Goal: Task Accomplishment & Management: Complete application form

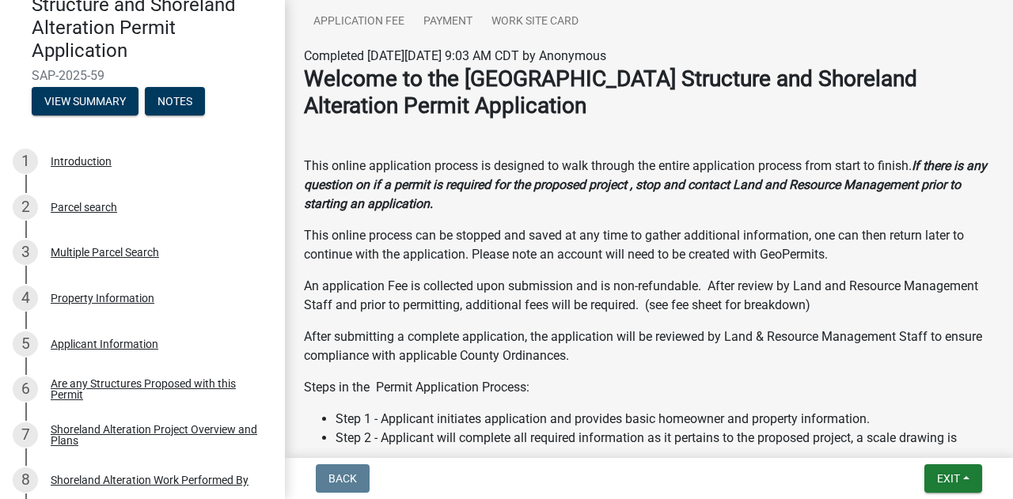
scroll to position [475, 0]
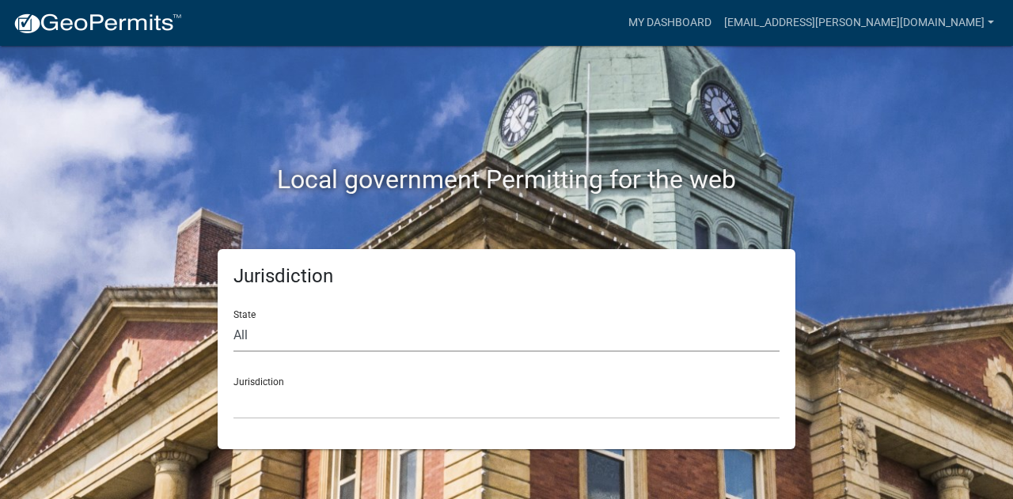
click at [324, 329] on select "All [US_STATE] [US_STATE] [US_STATE] [US_STATE] [US_STATE] [US_STATE] [US_STATE…" at bounding box center [506, 336] width 546 height 32
select select "[US_STATE]"
click at [233, 320] on select "All [US_STATE] [US_STATE] [US_STATE] [US_STATE] [US_STATE] [US_STATE] [US_STATE…" at bounding box center [506, 336] width 546 height 32
click at [275, 391] on select "[GEOGRAPHIC_DATA], [US_STATE] [GEOGRAPHIC_DATA], [US_STATE] [GEOGRAPHIC_DATA], …" at bounding box center [506, 403] width 546 height 32
